Goal: Task Accomplishment & Management: Use online tool/utility

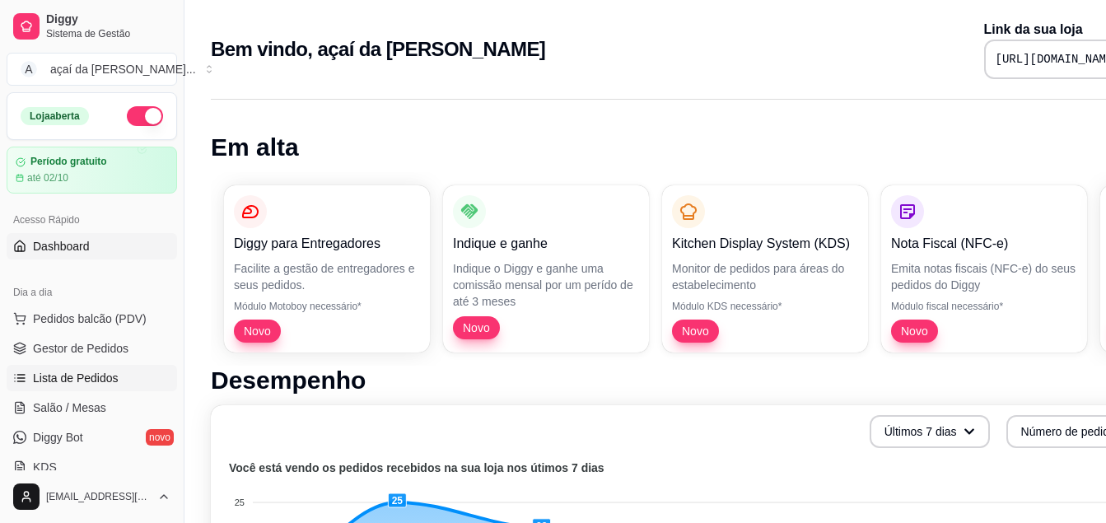
click at [70, 369] on link "Lista de Pedidos" at bounding box center [92, 378] width 170 height 26
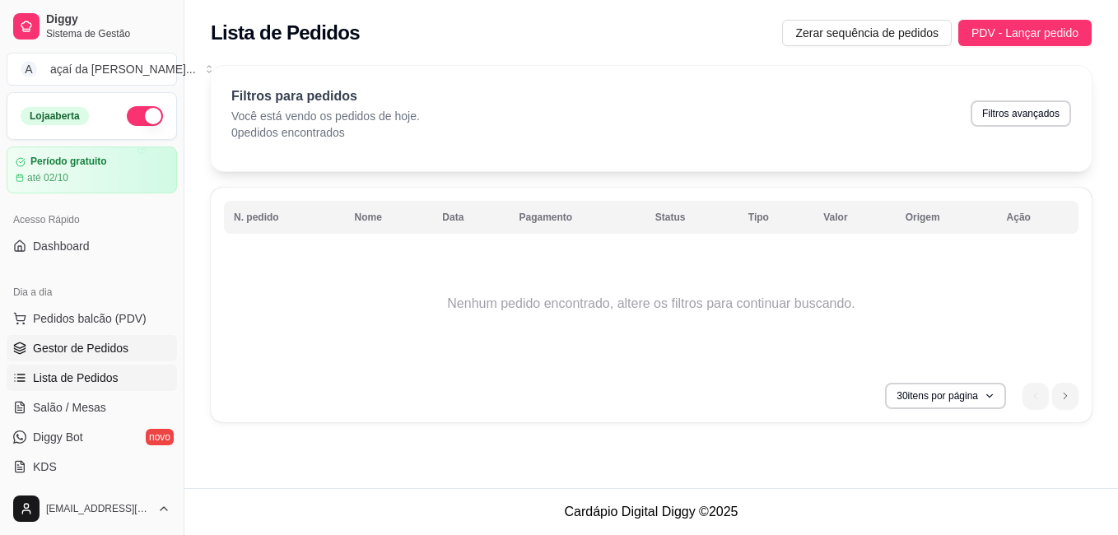
click at [111, 347] on span "Gestor de Pedidos" at bounding box center [81, 348] width 96 height 16
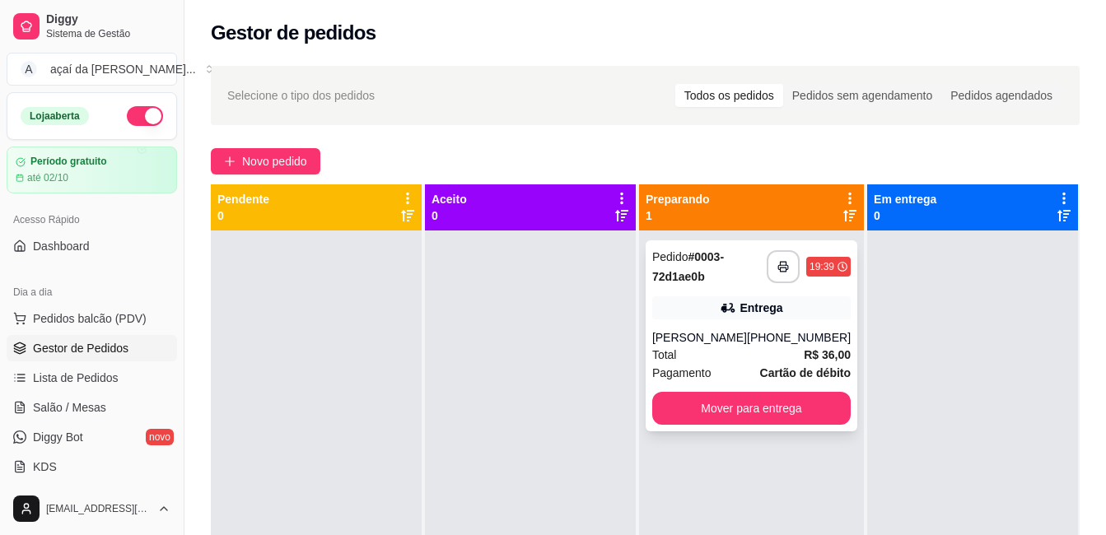
click at [677, 272] on strong "# 0003-72d1ae0b" at bounding box center [688, 266] width 72 height 33
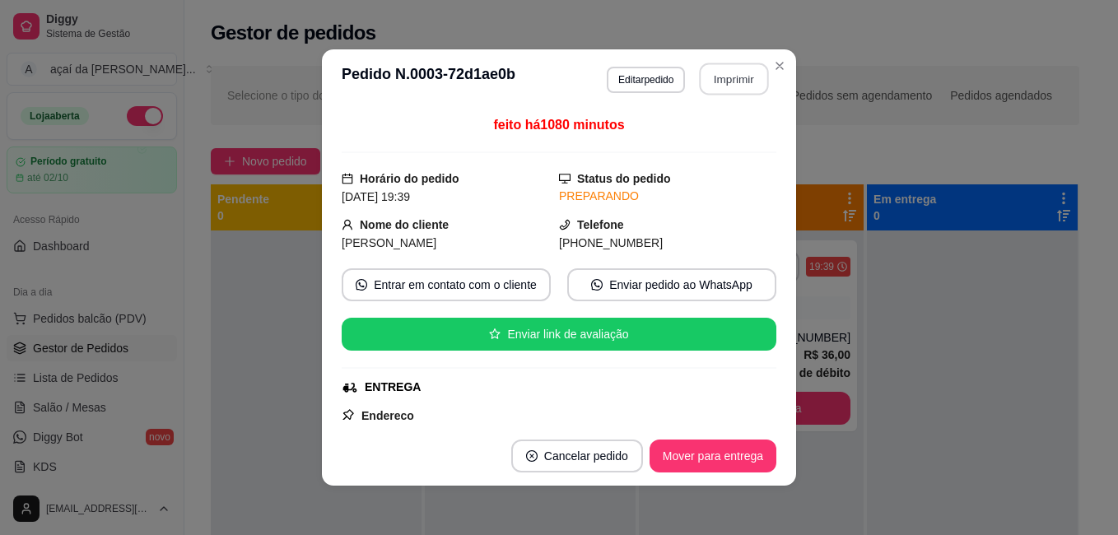
click at [715, 82] on button "Imprimir" at bounding box center [734, 79] width 69 height 32
